Goal: Check status

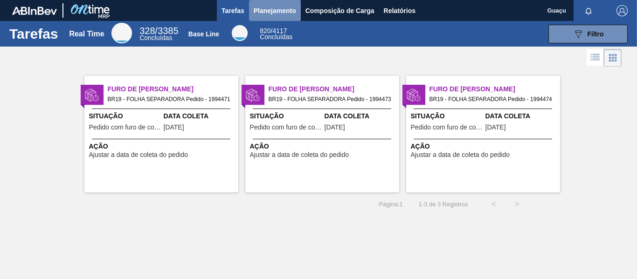
click at [270, 13] on span "Planejamento" at bounding box center [275, 10] width 42 height 11
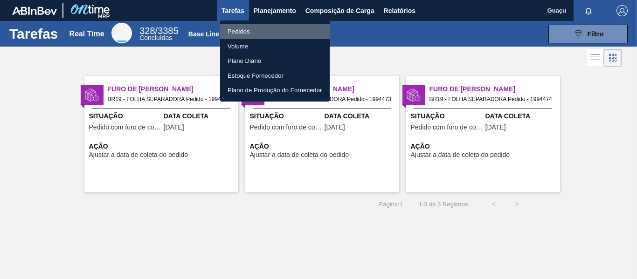
click at [244, 31] on li "Pedidos" at bounding box center [275, 31] width 110 height 15
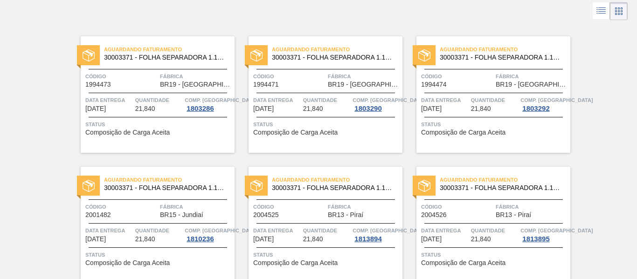
scroll to position [85, 0]
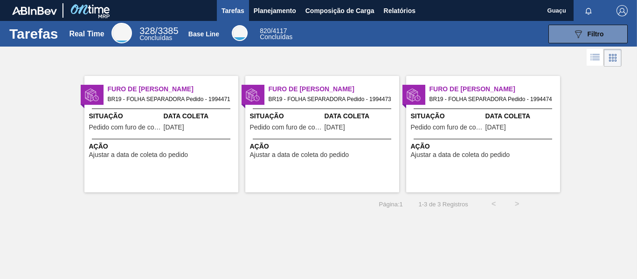
click at [465, 134] on div "Situação Pedido com furo de coleta" at bounding box center [447, 122] width 72 height 23
click at [306, 125] on span "Pedido com furo de coleta" at bounding box center [286, 127] width 72 height 7
click at [157, 137] on div "Furo de Coleta BR19 - FOLHA SEPARADORA Pedido - 1994471 Situação Pedido com fur…" at bounding box center [161, 134] width 154 height 117
click at [272, 11] on span "Planejamento" at bounding box center [275, 10] width 42 height 11
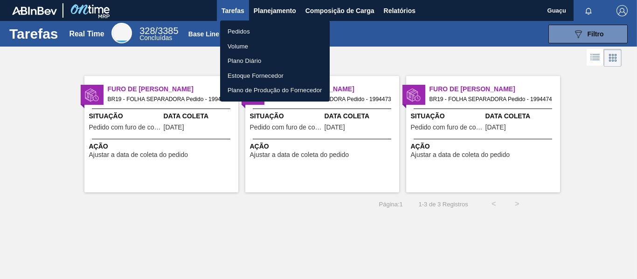
click at [252, 36] on li "Pedidos" at bounding box center [275, 31] width 110 height 15
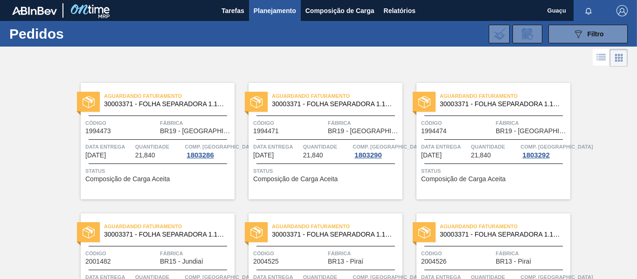
scroll to position [47, 0]
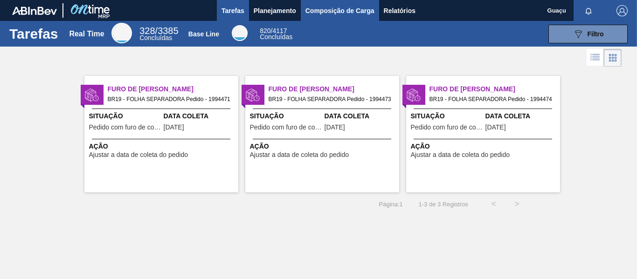
click at [328, 13] on span "Composição de Carga" at bounding box center [339, 10] width 69 height 11
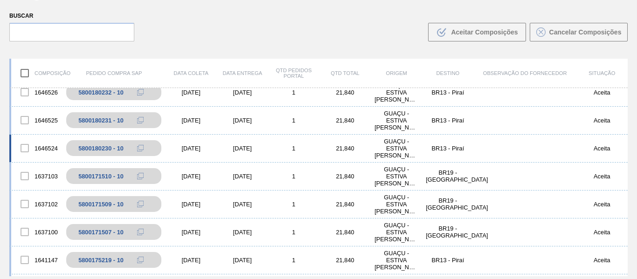
scroll to position [1026, 0]
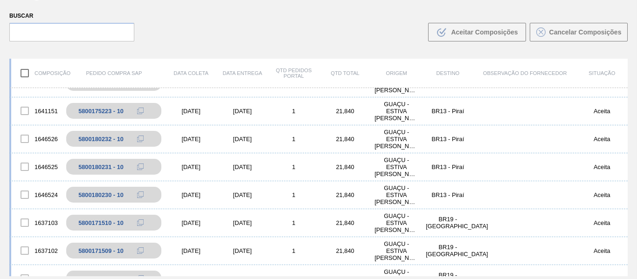
drag, startPoint x: 151, startPoint y: 63, endPoint x: 233, endPoint y: 42, distance: 84.2
click at [233, 42] on div "Buscar .b{fill:var(--color-action-default)} Aceitar Composições Cancelar Compos…" at bounding box center [318, 25] width 637 height 51
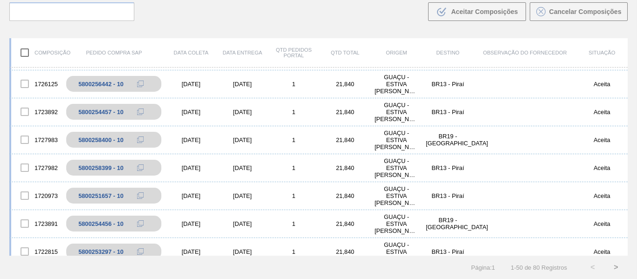
scroll to position [0, 0]
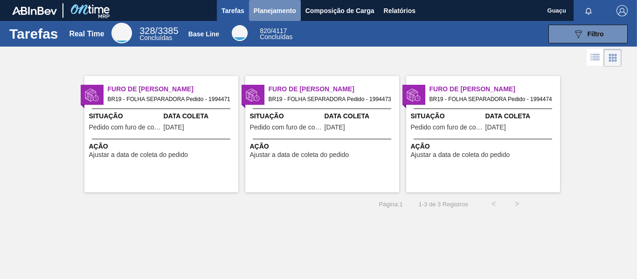
click at [273, 13] on span "Planejamento" at bounding box center [275, 10] width 42 height 11
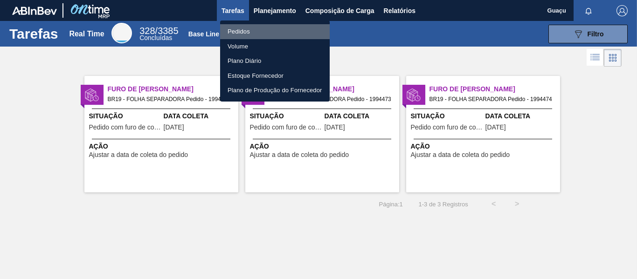
click at [250, 33] on li "Pedidos" at bounding box center [275, 31] width 110 height 15
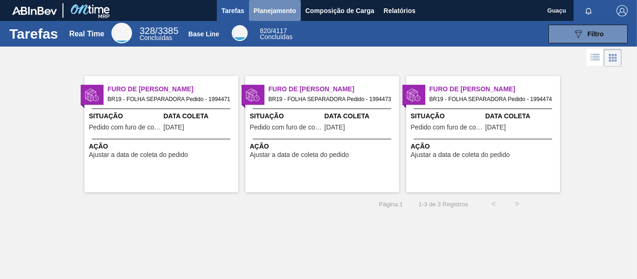
click at [285, 13] on span "Planejamento" at bounding box center [275, 10] width 42 height 11
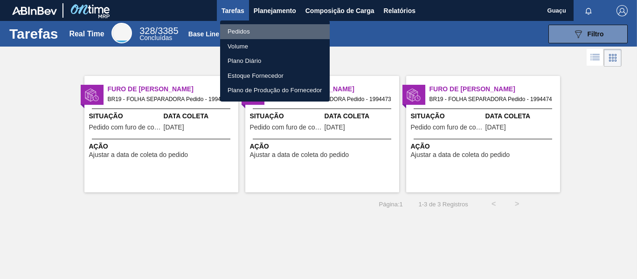
click at [259, 38] on li "Pedidos" at bounding box center [275, 31] width 110 height 15
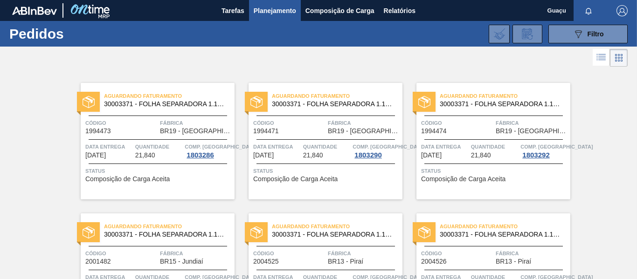
scroll to position [85, 0]
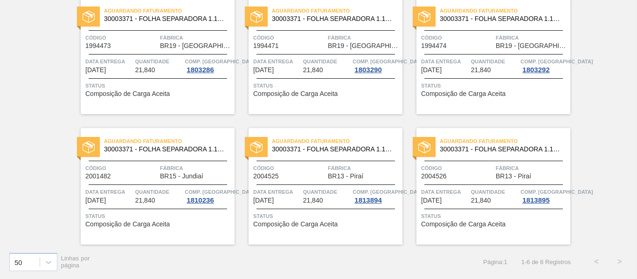
click at [585, 43] on div "Aguardando Faturamento 30003371 - FOLHA SEPARADORA 1.175 mm x 980 mm; Código 19…" at bounding box center [318, 114] width 637 height 261
drag, startPoint x: 601, startPoint y: 3, endPoint x: 395, endPoint y: 89, distance: 223.9
click at [395, 89] on span "Status" at bounding box center [326, 85] width 147 height 9
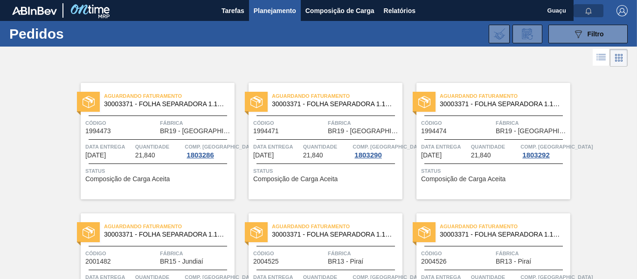
click at [588, 9] on icon "button" at bounding box center [588, 10] width 7 height 7
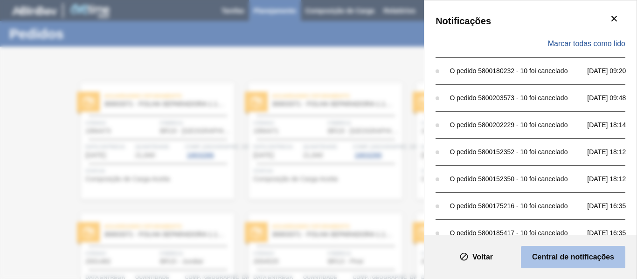
click at [0, 0] on slot "Central de notificações" at bounding box center [0, 0] width 0 height 0
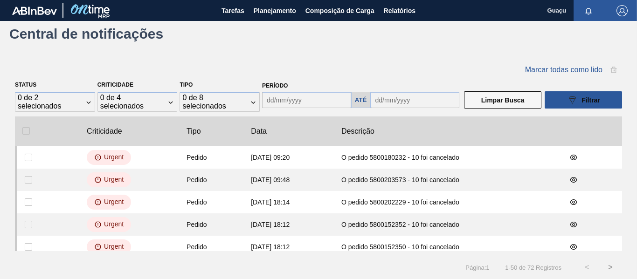
click at [556, 9] on span "Guaçu" at bounding box center [557, 10] width 19 height 21
click at [389, 16] on span "Relatórios" at bounding box center [400, 10] width 32 height 11
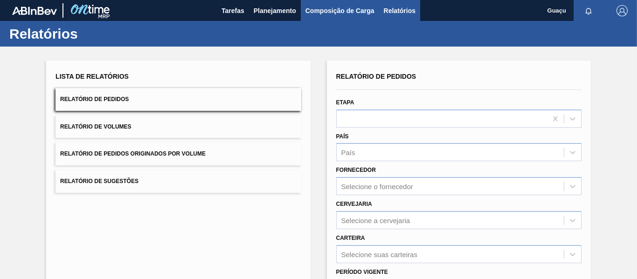
click at [337, 8] on span "Composição de Carga" at bounding box center [339, 10] width 69 height 11
